Goal: Task Accomplishment & Management: Use online tool/utility

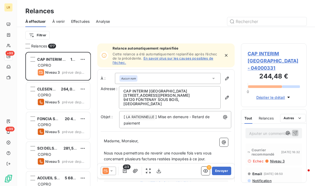
scroll to position [130, 61]
click at [56, 19] on span "À venir" at bounding box center [58, 21] width 12 height 5
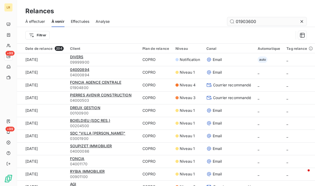
type input "01903600"
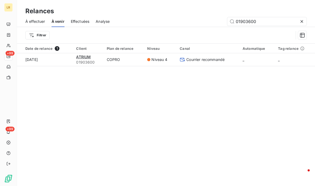
click at [83, 54] on div "ATRIUM" at bounding box center [88, 56] width 24 height 5
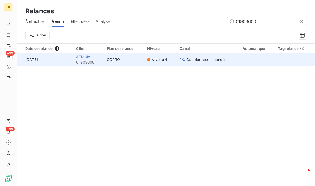
click at [84, 55] on span "ATRIUM" at bounding box center [83, 57] width 15 height 4
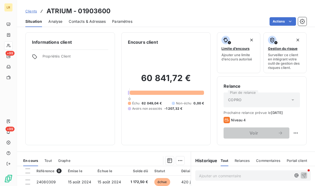
drag, startPoint x: 92, startPoint y: 114, endPoint x: 84, endPoint y: 111, distance: 9.0
click at [91, 114] on div "Informations client Propriétés Client" at bounding box center [70, 88] width 90 height 113
click at [231, 120] on span "Niveau 4" at bounding box center [238, 120] width 15 height 4
click at [291, 132] on html "LR +99 +99 Clients ATRIUM - 01903600 Situation Analyse Contacts & Adresses Para…" at bounding box center [157, 93] width 315 height 186
click at [269, 143] on div "Replanifier cette action" at bounding box center [270, 144] width 47 height 8
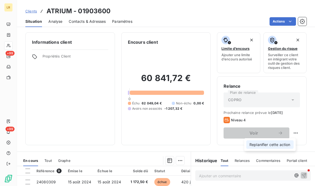
select select "9"
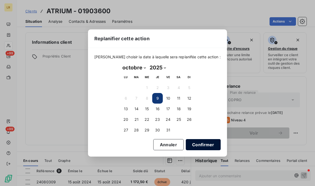
click at [193, 142] on button "Confirmer" at bounding box center [203, 144] width 35 height 11
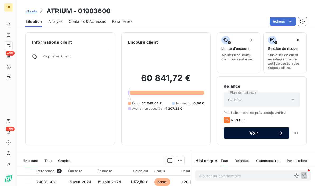
click at [256, 130] on div "Voir" at bounding box center [256, 132] width 53 height 5
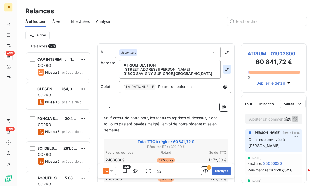
click at [225, 70] on icon "button" at bounding box center [227, 69] width 5 height 5
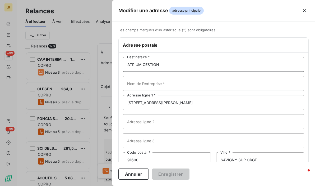
click at [178, 63] on input "ATRIUM GESTION" at bounding box center [214, 64] width 182 height 15
drag, startPoint x: 178, startPoint y: 63, endPoint x: 169, endPoint y: 65, distance: 9.1
click at [170, 66] on input "ATRIUM GESTION" at bounding box center [214, 64] width 182 height 15
paste input "ATRIUM GESTION [STREET_ADDRESS][PERSON_NAME]"
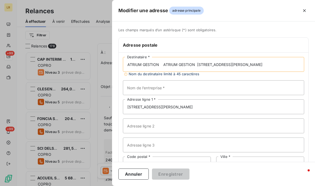
drag, startPoint x: 196, startPoint y: 63, endPoint x: 242, endPoint y: 64, distance: 45.8
click at [242, 64] on input "ATRIUM GESTION ATRIUM GESTION [STREET_ADDRESS][PERSON_NAME]" at bounding box center [214, 64] width 182 height 15
type input "ATRIUM GESTION ATRIUM GESTION 75017 [GEOGRAPHIC_DATA]"
drag, startPoint x: 167, startPoint y: 107, endPoint x: 109, endPoint y: 104, distance: 58.0
click at [109, 185] on div "Modifier une adresse adresse principale Les champs marqués d’un [DEMOGRAPHIC_DA…" at bounding box center [157, 186] width 315 height 0
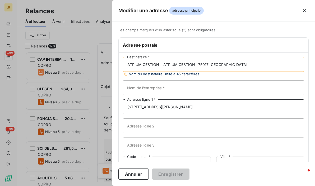
paste input "[STREET_ADDRESS][PERSON_NAME]"
type input "[STREET_ADDRESS][PERSON_NAME]"
drag, startPoint x: 162, startPoint y: 64, endPoint x: 196, endPoint y: 63, distance: 34.7
click at [196, 63] on input "ATRIUM GESTION ATRIUM GESTION 75017 [GEOGRAPHIC_DATA]" at bounding box center [214, 64] width 182 height 15
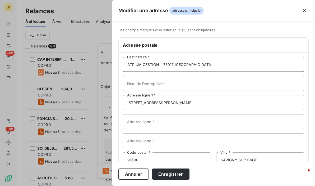
drag, startPoint x: 162, startPoint y: 64, endPoint x: 242, endPoint y: 62, distance: 79.4
click at [242, 62] on input "ATRIUM GESTION 75017 [GEOGRAPHIC_DATA]" at bounding box center [214, 64] width 182 height 15
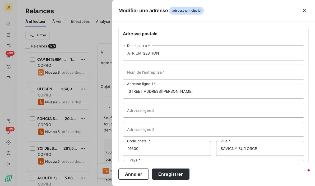
scroll to position [35, 0]
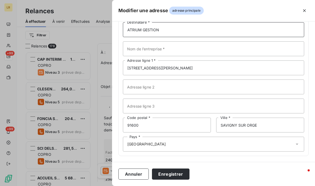
type input "ATRIUM GESTION"
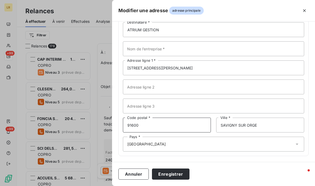
drag, startPoint x: 147, startPoint y: 123, endPoint x: 94, endPoint y: 121, distance: 53.0
click at [93, 185] on div "Modifier une adresse adresse principale Les champs marqués d’un [DEMOGRAPHIC_DA…" at bounding box center [157, 186] width 315 height 0
type input "750172"
drag, startPoint x: 260, startPoint y: 123, endPoint x: 187, endPoint y: 131, distance: 72.7
click at [188, 132] on div "ATRIUM GESTION Destinataire * Nom de l’entreprise * [STREET_ADDRESS][PERSON_NAM…" at bounding box center [214, 87] width 190 height 138
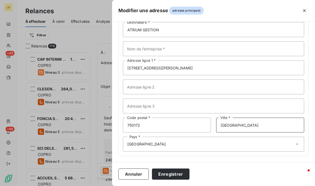
type input "[GEOGRAPHIC_DATA]"
click at [130, 165] on div "Annuler Enregistrer" at bounding box center [213, 174] width 203 height 24
click at [161, 171] on button "Enregistrer" at bounding box center [171, 173] width 38 height 11
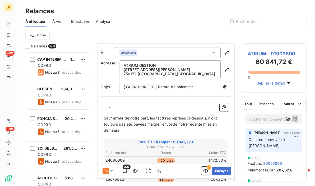
scroll to position [26, 0]
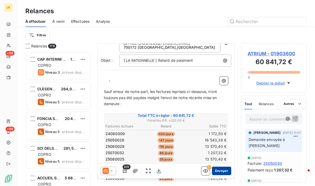
click at [219, 169] on button "Envoyer" at bounding box center [221, 170] width 19 height 8
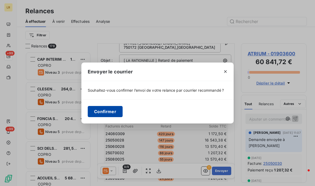
click at [102, 110] on button "Confirmer" at bounding box center [105, 111] width 35 height 11
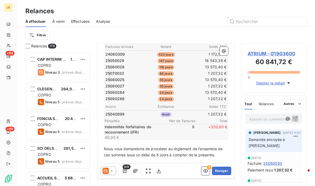
scroll to position [106, 0]
click at [113, 170] on icon at bounding box center [111, 170] width 5 height 5
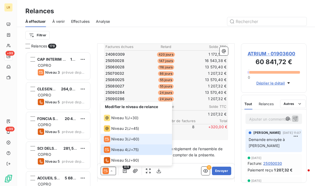
click at [110, 138] on icon at bounding box center [107, 139] width 6 height 6
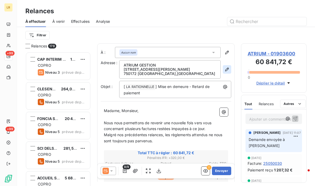
click at [225, 69] on icon "button" at bounding box center [227, 69] width 4 height 4
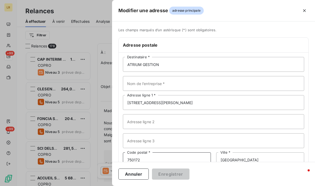
click at [141, 160] on input "750172" at bounding box center [167, 159] width 88 height 15
type input "75017"
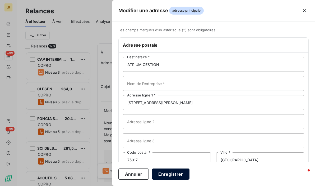
click at [166, 172] on button "Enregistrer" at bounding box center [171, 173] width 38 height 11
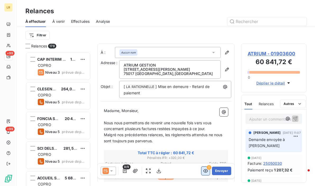
click at [203, 170] on icon "button" at bounding box center [205, 170] width 5 height 3
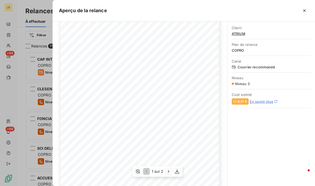
scroll to position [90, 0]
drag, startPoint x: 155, startPoint y: 89, endPoint x: 158, endPoint y: 92, distance: 4.3
click at [155, 90] on div "[DATE] Objet : [LA RATIONNELLE] [PERSON_NAME] en demeure - Retard de paiement M…" at bounding box center [140, 67] width 159 height 225
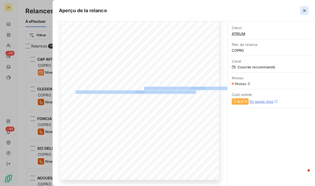
click at [304, 11] on icon "button" at bounding box center [304, 10] width 5 height 5
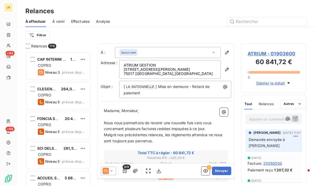
click at [58, 21] on span "À venir" at bounding box center [58, 21] width 12 height 5
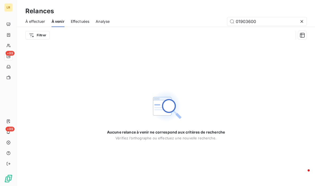
click at [80, 21] on span "Effectuées" at bounding box center [80, 21] width 19 height 5
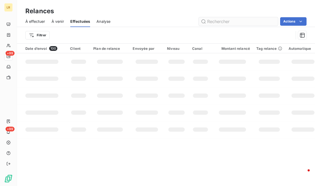
click at [227, 22] on input "text" at bounding box center [238, 21] width 79 height 8
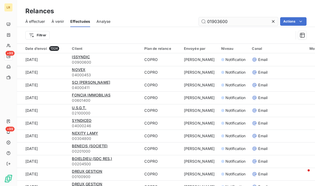
type input "01903600"
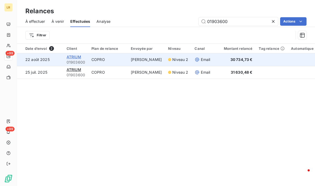
click at [72, 58] on span "ATRIUM" at bounding box center [74, 57] width 15 height 4
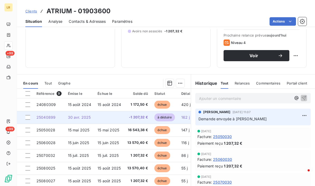
scroll to position [79, 0]
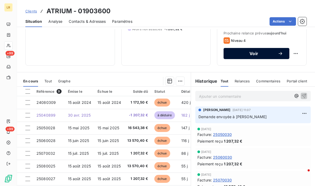
click at [278, 51] on icon "button" at bounding box center [280, 53] width 5 height 5
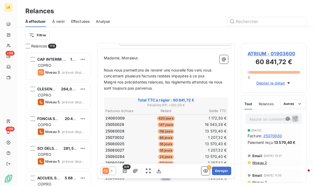
scroll to position [79, 0]
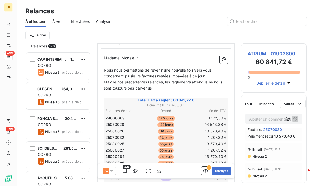
click at [270, 102] on span "Relances" at bounding box center [266, 104] width 15 height 4
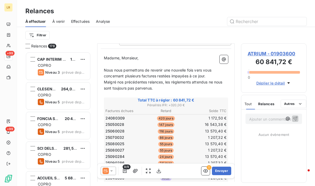
scroll to position [0, 0]
click at [246, 103] on span "Tout" at bounding box center [248, 104] width 7 height 4
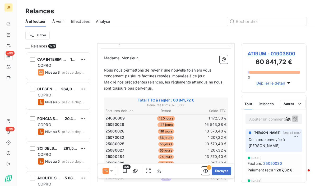
click at [264, 102] on span "Relances" at bounding box center [266, 104] width 15 height 4
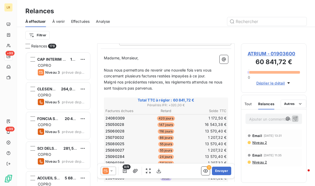
click at [248, 105] on span "Tout" at bounding box center [248, 104] width 7 height 4
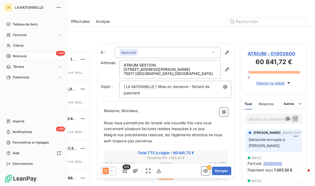
click at [16, 57] on span "Relances" at bounding box center [20, 56] width 14 height 5
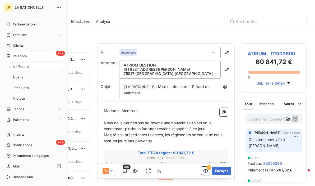
click at [19, 54] on span "Relances" at bounding box center [20, 56] width 14 height 5
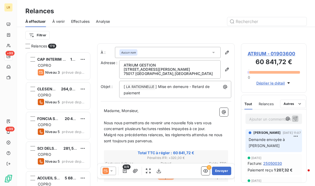
click at [81, 19] on span "Effectuées" at bounding box center [80, 21] width 19 height 5
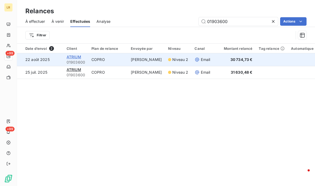
click at [72, 57] on span "ATRIUM" at bounding box center [74, 57] width 15 height 4
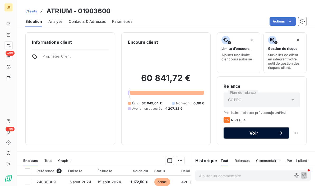
click at [278, 131] on icon "button" at bounding box center [280, 132] width 5 height 5
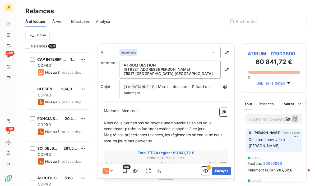
scroll to position [130, 61]
click at [112, 168] on icon at bounding box center [111, 170] width 5 height 5
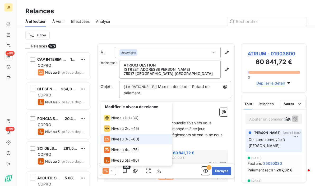
click at [110, 137] on icon at bounding box center [107, 139] width 6 height 6
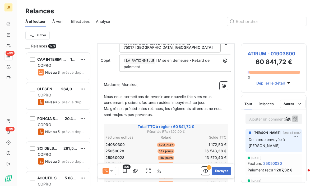
scroll to position [0, 0]
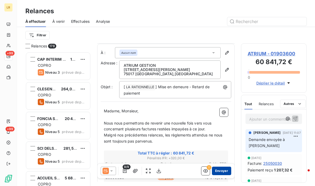
click at [216, 170] on button "Envoyer" at bounding box center [221, 170] width 19 height 8
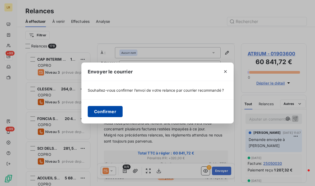
click at [106, 111] on button "Confirmer" at bounding box center [105, 111] width 35 height 11
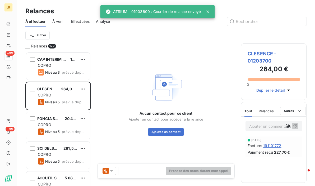
click at [161, 49] on div "Aucun contact pour ce client Ajouter un contact pour accéder à la relance Ajout…" at bounding box center [166, 103] width 138 height 120
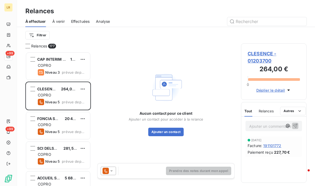
click at [58, 20] on span "À venir" at bounding box center [58, 21] width 12 height 5
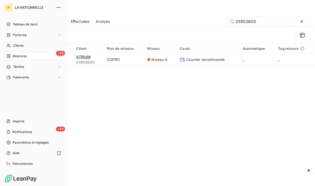
click at [22, 57] on span "Relances" at bounding box center [20, 56] width 14 height 5
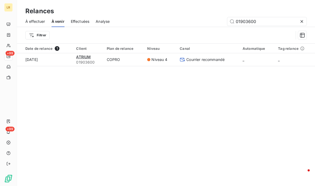
click at [136, 28] on div "Filtrer" at bounding box center [166, 35] width 282 height 16
click at [45, 36] on html "LR +99 +99 Relances À effectuer À venir Effectuées Analyse 01903600 Filtrer Dat…" at bounding box center [157, 93] width 315 height 186
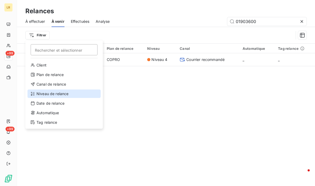
click at [57, 96] on div "Niveau de relance" at bounding box center [64, 93] width 73 height 8
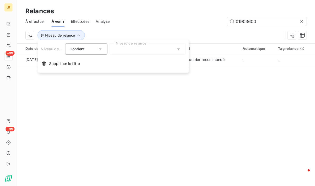
click at [131, 49] on div at bounding box center [148, 48] width 76 height 11
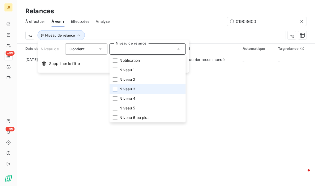
click at [114, 89] on div at bounding box center [115, 89] width 5 height 5
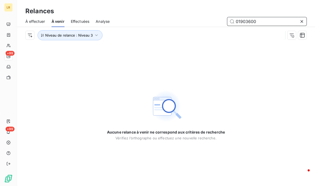
drag, startPoint x: 230, startPoint y: 25, endPoint x: 205, endPoint y: 26, distance: 25.5
click at [205, 26] on div "À effectuer À venir Effectuées Analyse 01903600" at bounding box center [166, 21] width 298 height 11
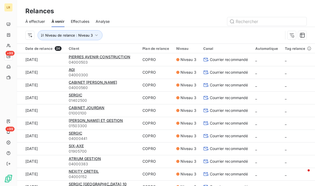
click at [186, 49] on div "Niveau" at bounding box center [186, 48] width 21 height 4
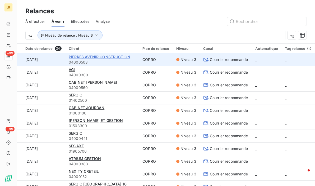
click at [82, 56] on span "PIERRES AVENIR CONSTRUCTION" at bounding box center [100, 57] width 62 height 4
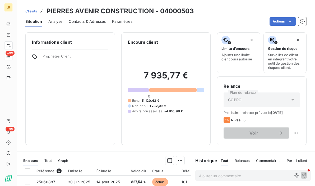
scroll to position [53, 0]
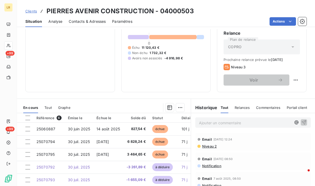
click at [224, 104] on div "Tout" at bounding box center [225, 107] width 8 height 11
click at [235, 106] on span "Relances" at bounding box center [242, 107] width 15 height 4
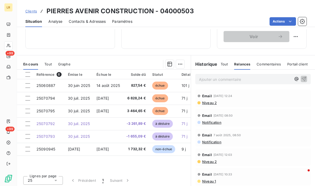
scroll to position [97, 0]
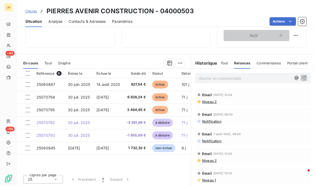
click at [239, 61] on span "Relances" at bounding box center [242, 63] width 16 height 4
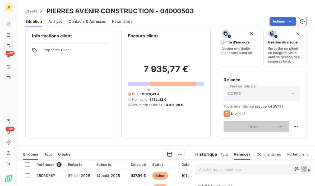
scroll to position [0, 0]
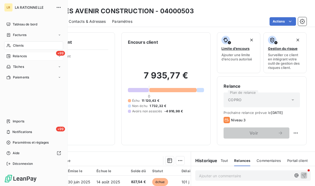
click at [20, 55] on span "Relances" at bounding box center [20, 56] width 14 height 5
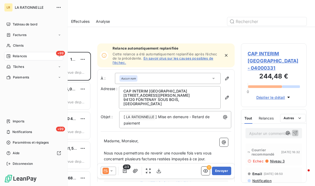
scroll to position [130, 61]
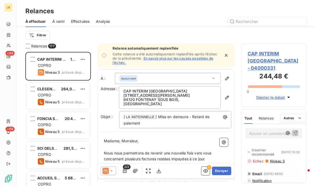
click at [39, 45] on span "Relances" at bounding box center [39, 45] width 16 height 5
click at [43, 34] on html "LR +99 +99 Relances À effectuer À venir Effectuées Analyse Filtrer Relances 177…" at bounding box center [157, 93] width 315 height 186
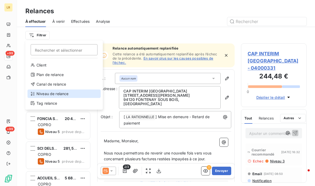
click at [48, 94] on div "Niveau de relance" at bounding box center [64, 93] width 73 height 8
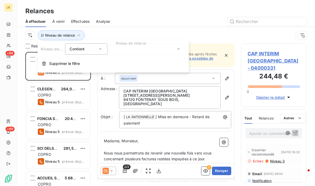
click at [120, 50] on div at bounding box center [148, 48] width 76 height 11
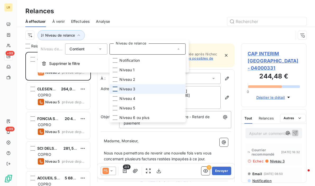
click at [113, 89] on div at bounding box center [115, 89] width 5 height 5
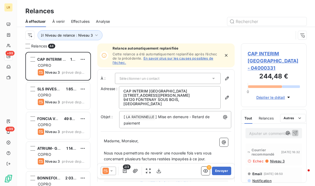
click at [161, 23] on div at bounding box center [211, 21] width 191 height 8
click at [278, 159] on span "Niveau 3" at bounding box center [277, 161] width 15 height 4
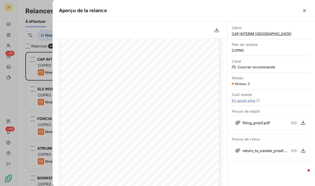
scroll to position [0, 0]
click at [39, 64] on div at bounding box center [157, 93] width 315 height 186
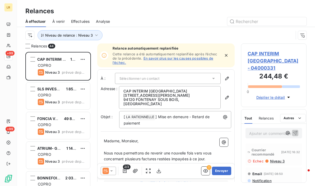
click at [277, 159] on span "Niveau 3" at bounding box center [277, 161] width 15 height 4
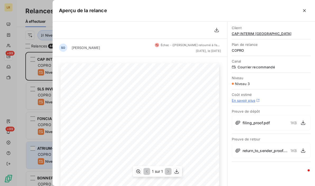
drag, startPoint x: 11, startPoint y: 91, endPoint x: 36, endPoint y: 152, distance: 65.8
click at [11, 92] on div at bounding box center [157, 93] width 315 height 186
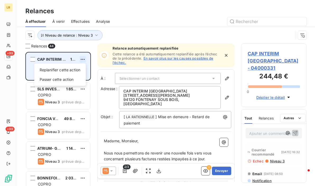
click at [83, 58] on html "LR +99 +99 Relances À effectuer À venir Effectuées Analyse Niveau de relance : …" at bounding box center [157, 93] width 315 height 186
click at [60, 79] on div "Passer cette action" at bounding box center [60, 79] width 47 height 8
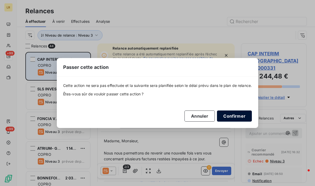
click at [234, 113] on button "Confirmer" at bounding box center [234, 115] width 35 height 11
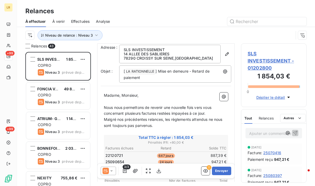
scroll to position [53, 0]
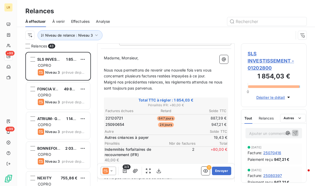
click at [264, 119] on span "Relances" at bounding box center [266, 118] width 15 height 4
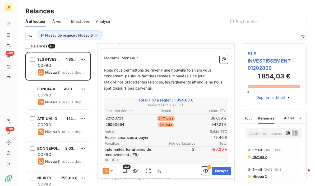
click at [112, 168] on icon at bounding box center [111, 170] width 5 height 5
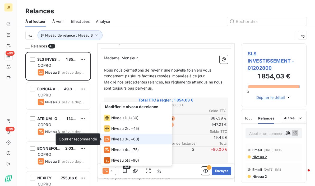
click at [109, 138] on icon at bounding box center [107, 139] width 6 height 6
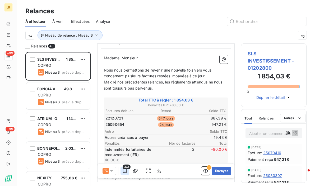
click at [125, 171] on icon "button" at bounding box center [125, 171] width 4 height 4
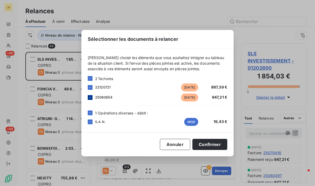
click at [88, 96] on div at bounding box center [90, 97] width 5 height 5
click at [89, 112] on icon at bounding box center [90, 112] width 3 height 3
click at [210, 143] on button "Confirmer" at bounding box center [210, 144] width 35 height 11
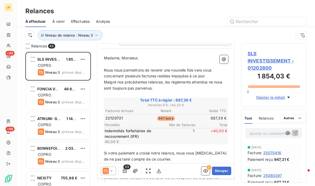
click at [112, 168] on icon at bounding box center [111, 170] width 5 height 5
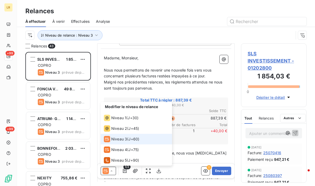
click at [112, 168] on icon at bounding box center [111, 170] width 5 height 5
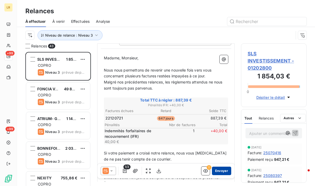
click at [217, 171] on button "Envoyer" at bounding box center [221, 170] width 19 height 8
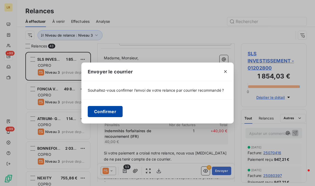
click at [108, 114] on button "Confirmer" at bounding box center [105, 111] width 35 height 11
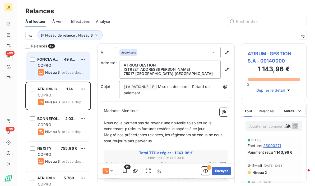
click at [67, 66] on div "COPRO" at bounding box center [62, 65] width 48 height 5
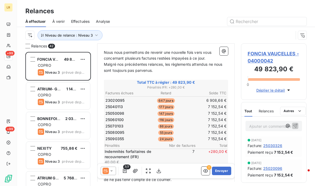
scroll to position [106, 0]
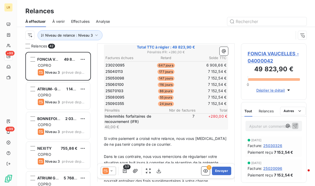
click at [112, 171] on icon at bounding box center [111, 170] width 5 height 5
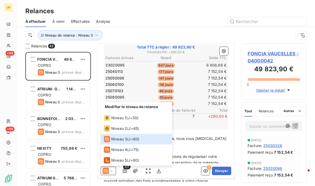
click at [191, 25] on div at bounding box center [211, 21] width 191 height 8
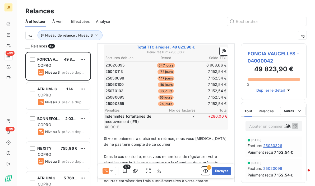
click at [265, 109] on span "Relances" at bounding box center [266, 111] width 15 height 4
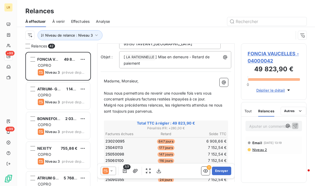
scroll to position [0, 0]
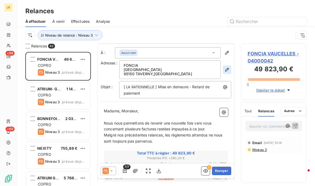
click at [225, 67] on icon "button" at bounding box center [227, 69] width 5 height 5
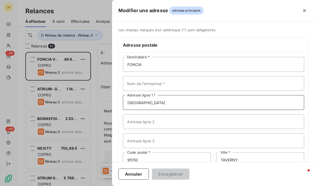
drag, startPoint x: 175, startPoint y: 101, endPoint x: 96, endPoint y: 103, distance: 79.4
click at [95, 185] on div "Modifier une adresse adresse principale Les champs marqués d’un [DEMOGRAPHIC_DA…" at bounding box center [157, 186] width 315 height 0
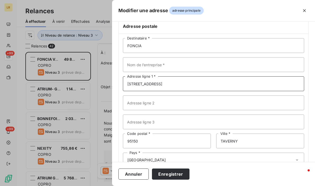
scroll to position [35, 0]
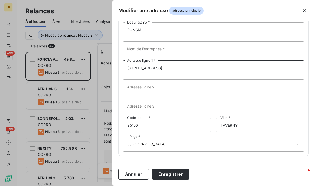
type input "[STREET_ADDRESS]"
click at [182, 175] on button "Enregistrer" at bounding box center [171, 173] width 38 height 11
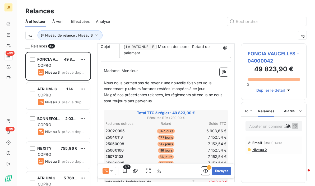
scroll to position [0, 0]
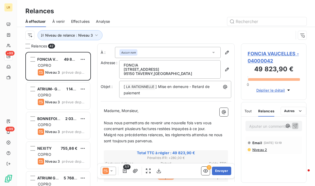
click at [113, 170] on icon at bounding box center [111, 170] width 5 height 5
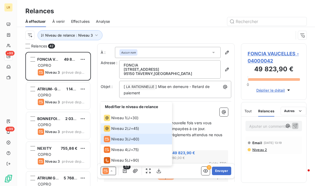
click at [116, 130] on span "Niveau 2" at bounding box center [119, 128] width 16 height 5
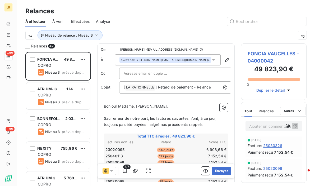
click at [264, 126] on p "Ajouter un commentaire ﻿" at bounding box center [266, 126] width 33 height 7
click at [284, 138] on div "[DATE] Facture : 25030326 Paiement reçu 7 152,54 €" at bounding box center [274, 146] width 57 height 21
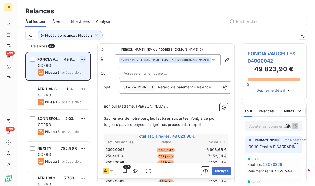
click at [84, 58] on html "LR +99 +99 Relances À effectuer À venir Effectuées Analyse Niveau de relance : …" at bounding box center [157, 93] width 315 height 186
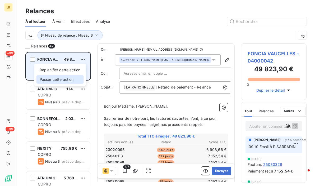
click at [72, 78] on div "Passer cette action" at bounding box center [60, 79] width 47 height 8
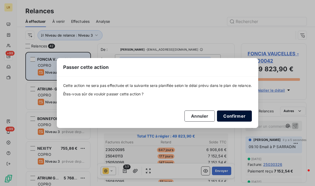
click at [230, 114] on button "Confirmer" at bounding box center [234, 115] width 35 height 11
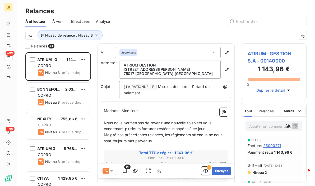
click at [270, 111] on span "Relances" at bounding box center [266, 111] width 15 height 4
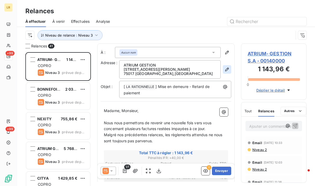
click at [225, 68] on icon "button" at bounding box center [227, 69] width 5 height 5
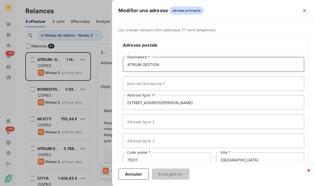
click at [166, 65] on input "ATRIUM GESTION" at bounding box center [214, 64] width 182 height 15
paste input "ATRIUM GESTION [STREET_ADDRESS][PERSON_NAME]"
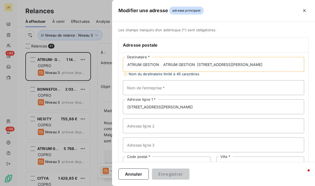
drag, startPoint x: 164, startPoint y: 65, endPoint x: 305, endPoint y: 69, distance: 140.5
click at [305, 69] on div "ATRIUM GESTION ATRIUM GESTION [STREET_ADDRESS][PERSON_NAME] Destinataire * Nom …" at bounding box center [214, 124] width 190 height 142
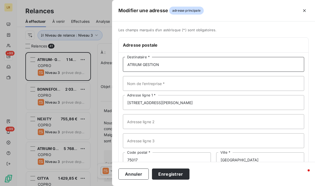
type input "ATRIUM GESTION"
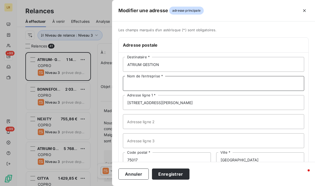
click at [245, 89] on input "Nom de l’entreprise *" at bounding box center [214, 83] width 182 height 15
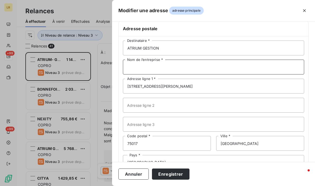
scroll to position [35, 0]
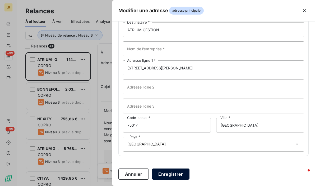
click at [173, 172] on button "Enregistrer" at bounding box center [171, 173] width 38 height 11
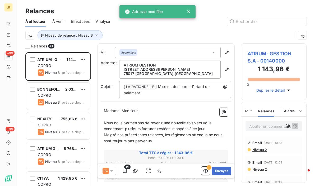
click at [112, 170] on icon at bounding box center [111, 170] width 3 height 1
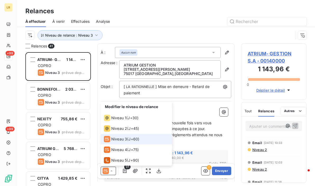
click at [120, 139] on span "Niveau 3" at bounding box center [119, 138] width 16 height 5
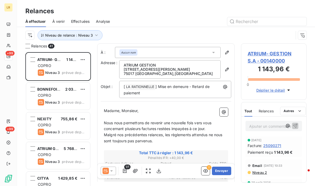
click at [111, 169] on icon at bounding box center [111, 170] width 5 height 5
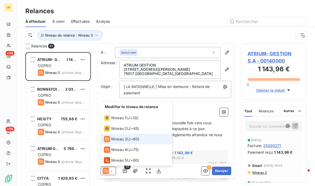
click at [111, 169] on icon at bounding box center [111, 170] width 5 height 5
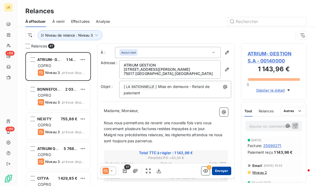
click at [219, 171] on button "Envoyer" at bounding box center [221, 170] width 19 height 8
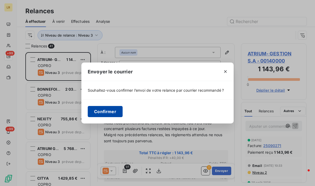
click at [117, 114] on button "Confirmer" at bounding box center [105, 111] width 35 height 11
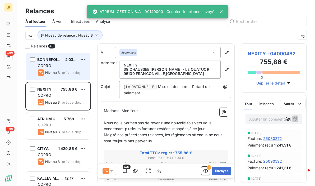
click at [62, 68] on div "BONNEFOI [PERSON_NAME] SA 2 035,01 € COPRO Niveau 3 prévue depuis 21 jours" at bounding box center [58, 66] width 64 height 27
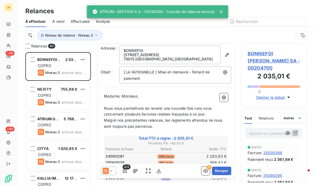
scroll to position [53, 0]
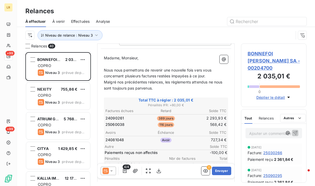
click at [112, 169] on icon at bounding box center [111, 170] width 5 height 5
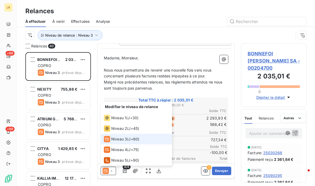
click at [120, 139] on span "Niveau 3" at bounding box center [119, 138] width 16 height 5
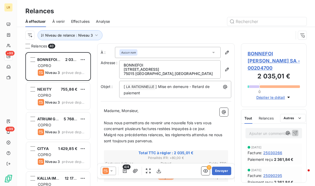
click at [267, 116] on span "Relances" at bounding box center [266, 118] width 15 height 4
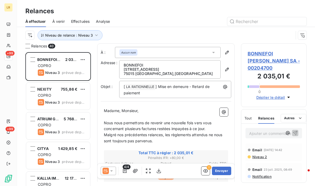
scroll to position [11, 0]
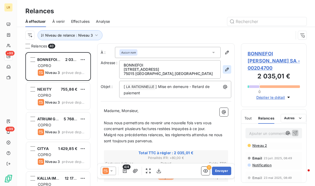
click at [225, 70] on icon "button" at bounding box center [227, 69] width 4 height 4
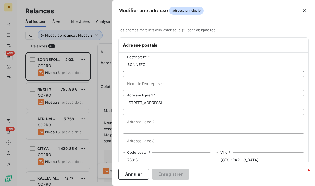
click at [170, 65] on input "BONNEFOI" at bounding box center [214, 64] width 182 height 15
click at [178, 61] on input "BONNEFOI" at bounding box center [214, 64] width 182 height 15
paste input "BONNEFOI [STREET_ADDRESS]"
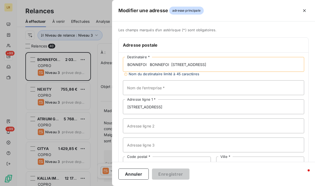
drag, startPoint x: 171, startPoint y: 63, endPoint x: 204, endPoint y: 66, distance: 33.5
click at [204, 66] on input "BONNEFOI BONNEFOI [STREET_ADDRESS]" at bounding box center [214, 64] width 182 height 15
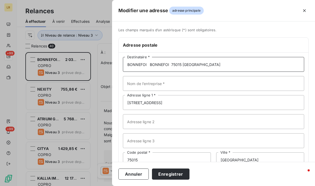
type input "BONNEFOI BONNEFOI 75015 [GEOGRAPHIC_DATA]"
drag, startPoint x: 196, startPoint y: 104, endPoint x: 102, endPoint y: 101, distance: 94.8
click at [97, 185] on div "Modifier une adresse adresse principale Les champs marqués d’un [DEMOGRAPHIC_DA…" at bounding box center [157, 186] width 315 height 0
paste input "[STREET_ADDRESS]"
type input "[STREET_ADDRESS]"
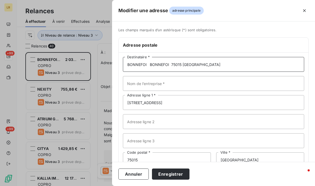
drag, startPoint x: 194, startPoint y: 63, endPoint x: 152, endPoint y: 62, distance: 41.8
click at [151, 64] on input "BONNEFOI BONNEFOI 75015 [GEOGRAPHIC_DATA]" at bounding box center [214, 64] width 182 height 15
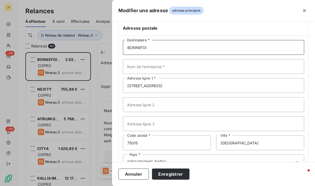
scroll to position [35, 0]
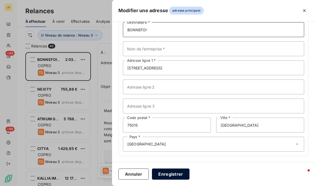
type input "BONNEFOI"
click at [171, 174] on button "Enregistrer" at bounding box center [171, 173] width 38 height 11
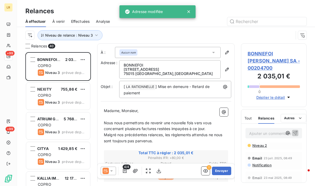
click at [182, 110] on p "Madame, Monsieur," at bounding box center [166, 111] width 124 height 6
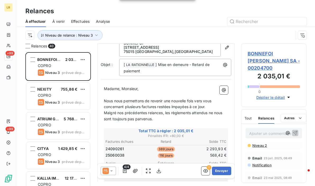
scroll to position [53, 0]
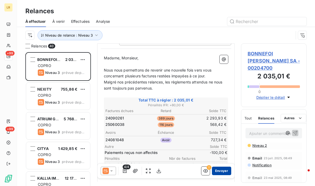
click at [214, 169] on button "Envoyer" at bounding box center [221, 170] width 19 height 8
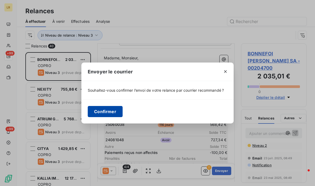
click at [104, 108] on button "Confirmer" at bounding box center [105, 111] width 35 height 11
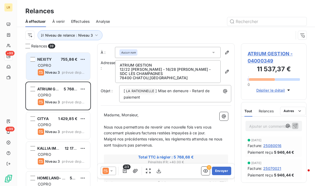
click at [67, 63] on div "COPRO" at bounding box center [62, 65] width 48 height 5
